Goal: Task Accomplishment & Management: Use online tool/utility

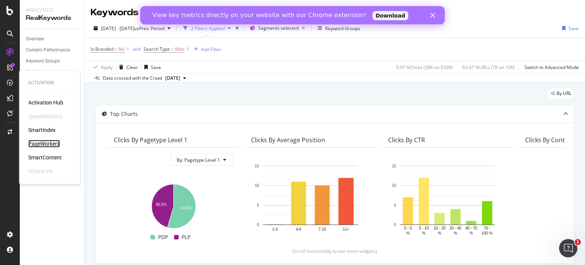
click at [50, 140] on div "PageWorkers" at bounding box center [44, 144] width 32 height 8
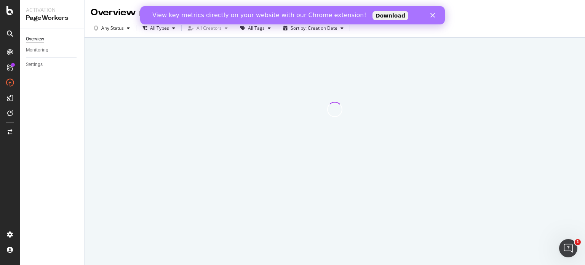
click at [431, 15] on icon "Fermer" at bounding box center [432, 15] width 5 height 5
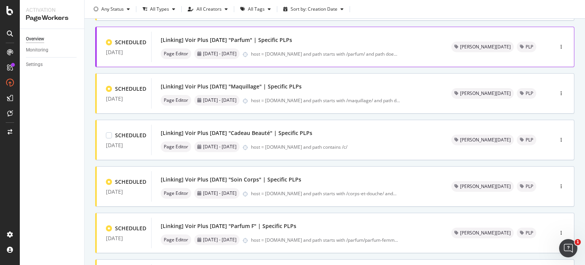
scroll to position [76, 0]
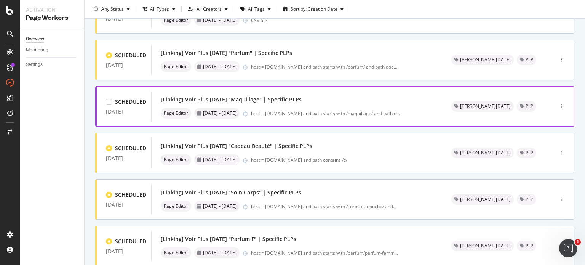
click at [292, 98] on div "[Linking] Voir Plus Noël "Maquillage" | Specific PLPs" at bounding box center [231, 100] width 141 height 8
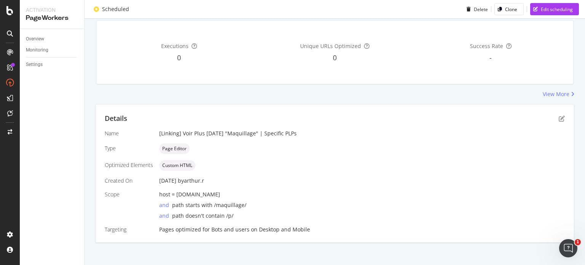
scroll to position [38, 0]
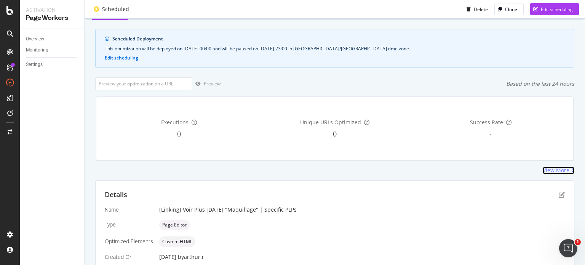
click at [550, 172] on div "View More" at bounding box center [555, 170] width 27 height 8
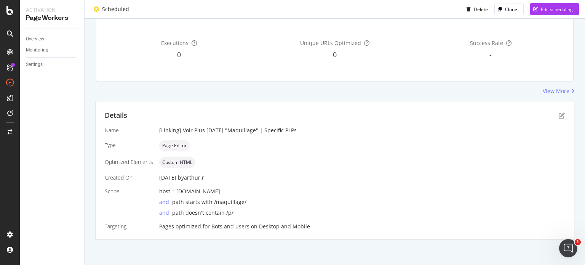
scroll to position [118, 0]
click at [558, 114] on icon "pen-to-square" at bounding box center [561, 115] width 6 height 6
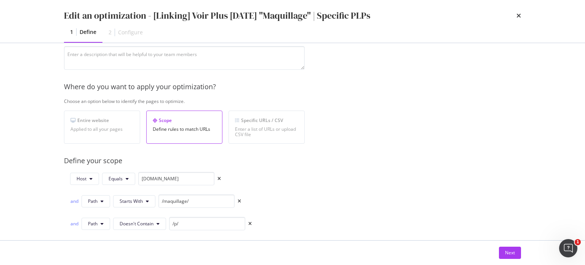
scroll to position [78, 0]
click at [513, 252] on div "Next" at bounding box center [510, 252] width 10 height 6
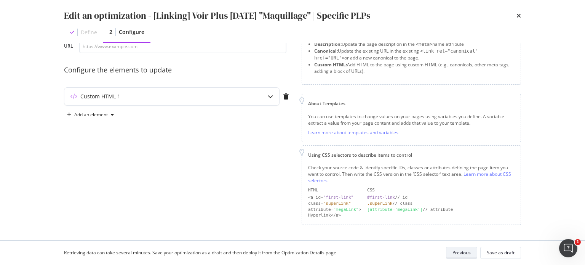
scroll to position [49, 0]
click at [127, 99] on div "Custom HTML 1" at bounding box center [156, 98] width 185 height 8
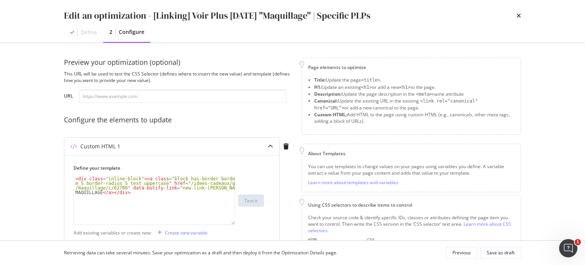
scroll to position [0, 0]
click at [522, 15] on div "Edit an optimization - [Linking] Voir Plus Noël "Maquillage" | Specific PLPs De…" at bounding box center [292, 21] width 487 height 43
click at [461, 249] on div "Previous" at bounding box center [461, 252] width 18 height 6
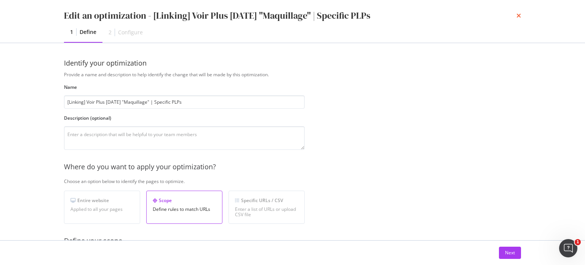
click at [519, 15] on icon "times" at bounding box center [518, 16] width 5 height 6
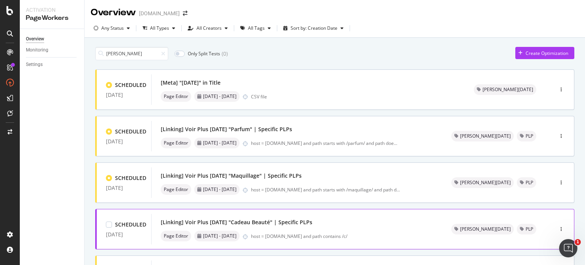
click at [314, 223] on div "[Linking] Voir Plus Noël "Cadeau Beauté" | Specific PLPs" at bounding box center [297, 222] width 272 height 11
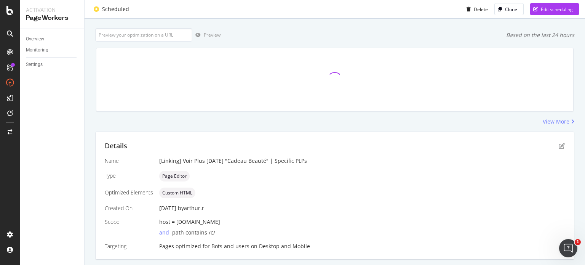
scroll to position [107, 0]
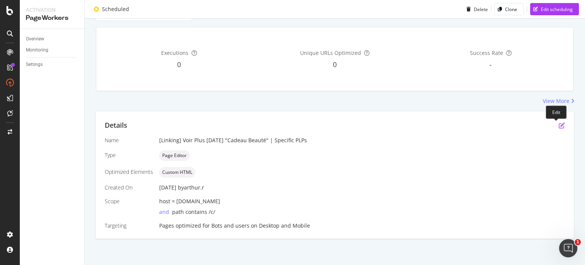
click at [558, 125] on icon "pen-to-square" at bounding box center [561, 125] width 6 height 6
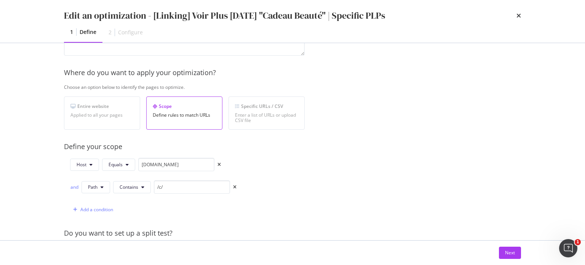
scroll to position [190, 0]
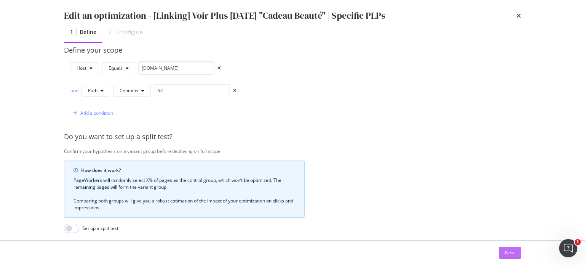
click at [515, 253] on button "Next" at bounding box center [510, 252] width 22 height 12
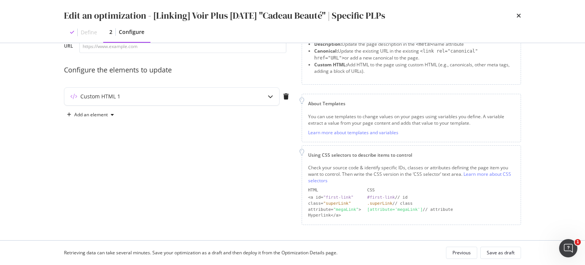
scroll to position [49, 0]
click at [269, 96] on icon "modal" at bounding box center [270, 97] width 5 height 5
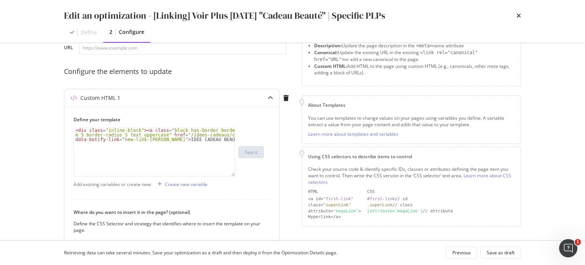
type textarea "<div class="inline-block"><a class="block has-border border_black p_M m_S borde…"
drag, startPoint x: 161, startPoint y: 138, endPoint x: 195, endPoint y: 138, distance: 33.5
click at [195, 138] on div "< div class = "inline-block" > < a class = "block has-border border_black p_M m…" at bounding box center [154, 165] width 161 height 75
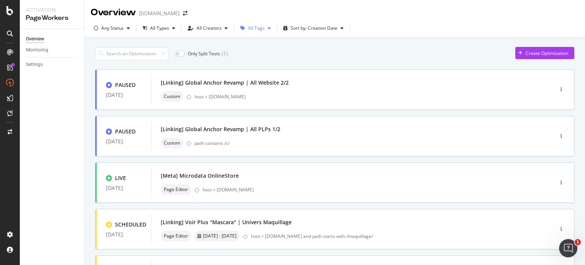
click at [258, 28] on div "All Tags" at bounding box center [256, 28] width 17 height 5
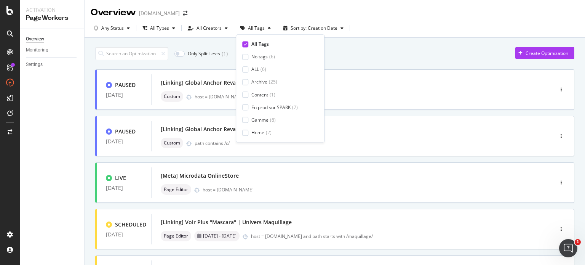
click at [246, 43] on icon at bounding box center [245, 44] width 3 height 4
click at [248, 81] on div at bounding box center [245, 82] width 6 height 6
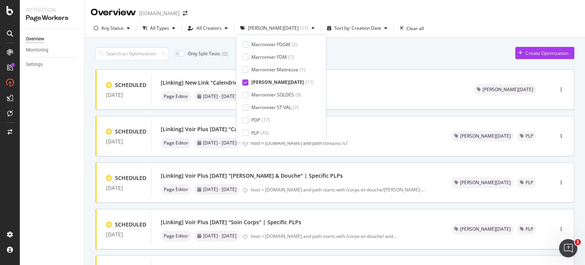
click at [75, 126] on div "Overview Monitoring Settings" at bounding box center [52, 147] width 64 height 236
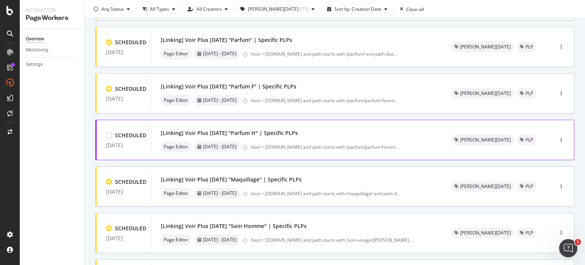
scroll to position [277, 0]
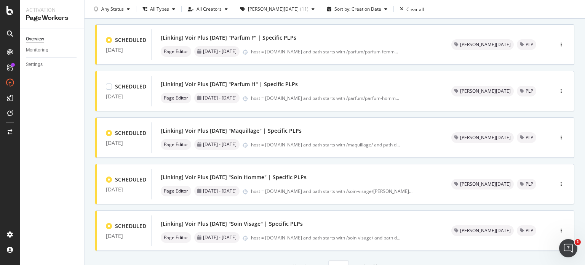
click at [363, 263] on icon "angle-right" at bounding box center [365, 266] width 4 height 6
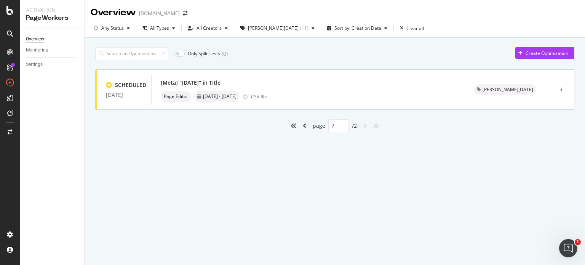
scroll to position [0, 0]
click at [302, 125] on div "angle-left" at bounding box center [305, 126] width 10 height 12
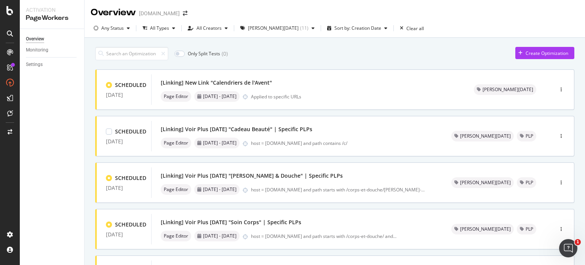
type input "1"
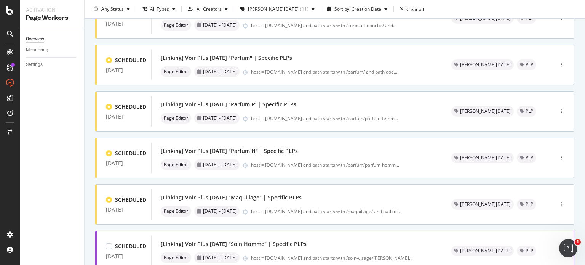
scroll to position [198, 0]
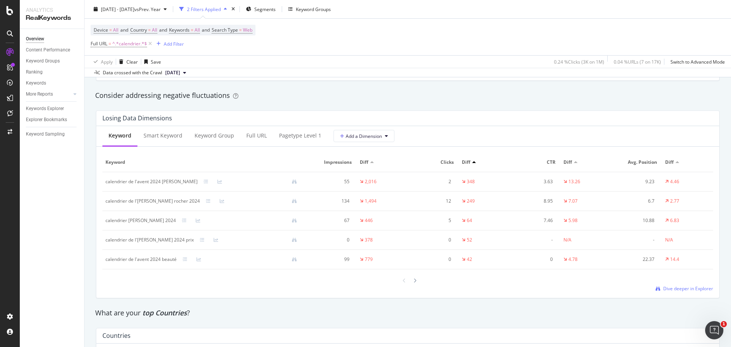
scroll to position [876, 0]
click at [413, 278] on icon at bounding box center [414, 278] width 3 height 5
click at [413, 278] on icon at bounding box center [414, 279] width 3 height 5
click at [403, 278] on icon at bounding box center [404, 278] width 3 height 5
click at [403, 278] on icon at bounding box center [404, 279] width 3 height 5
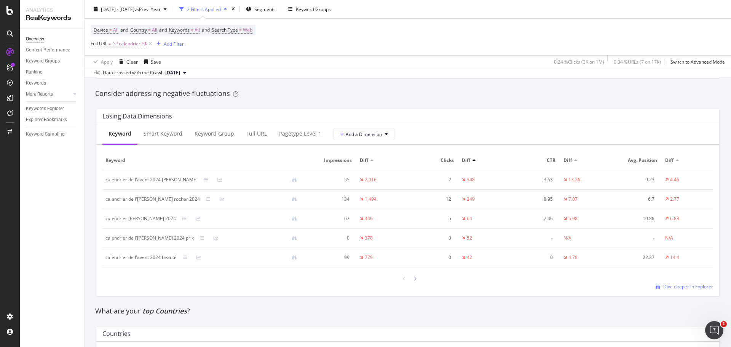
click at [403, 278] on icon at bounding box center [404, 278] width 3 height 5
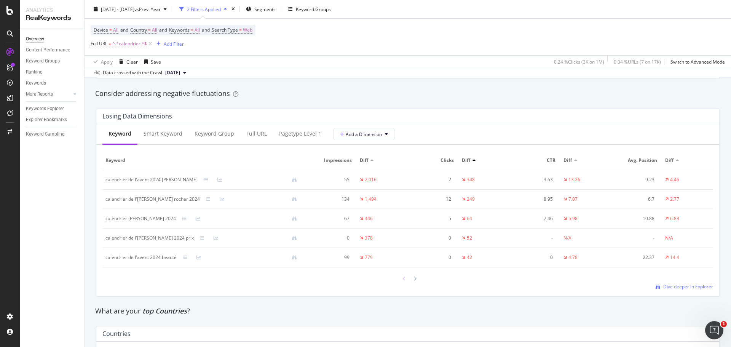
click at [403, 275] on div at bounding box center [404, 278] width 7 height 10
